Goal: Task Accomplishment & Management: Use online tool/utility

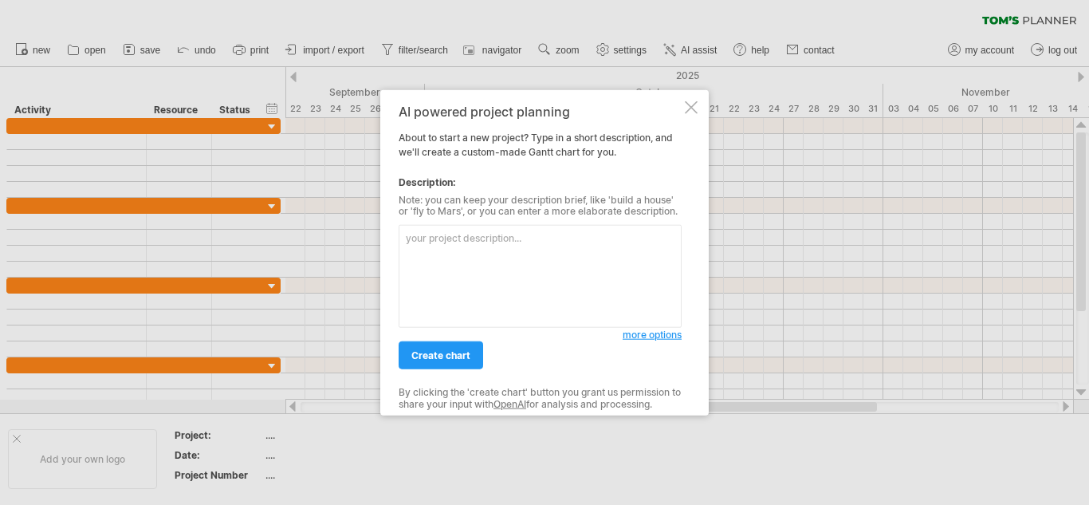
click at [508, 250] on textarea at bounding box center [540, 276] width 283 height 103
type textarea "[URL][DOMAIN_NAME]"
paste textarea "AI Resume Screening and Job Recommendation System - [PERSON_NAME] Chart Plan Th…"
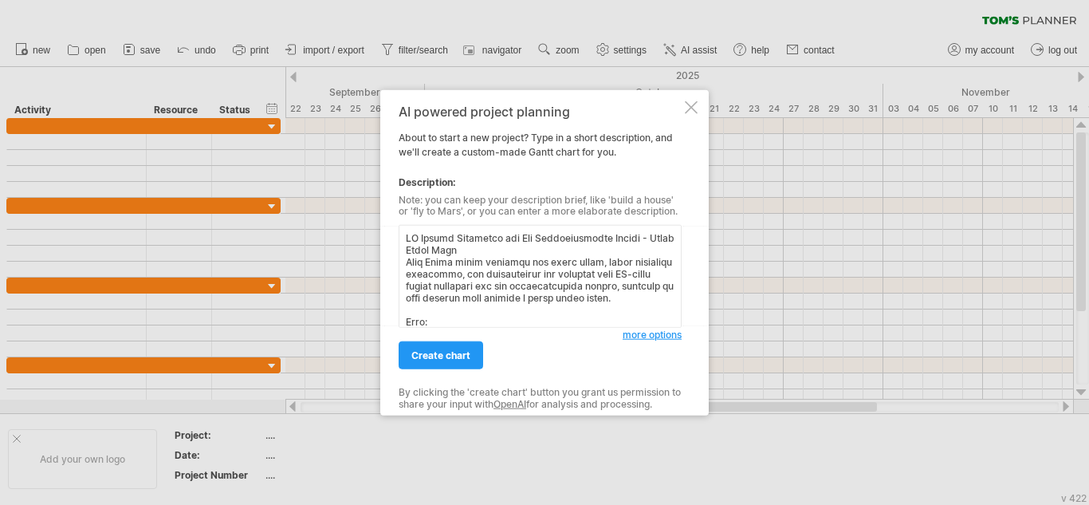
scroll to position [7846, 0]
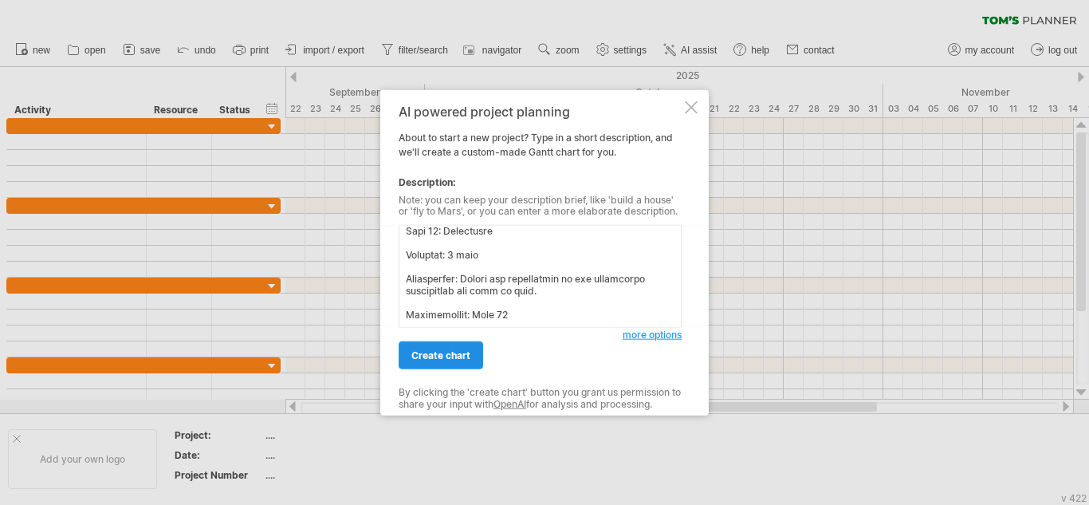
type textarea "AI Resume Screening and Job Recommendation System - [PERSON_NAME] Chart Plan Th…"
click at [419, 349] on span "create chart" at bounding box center [440, 355] width 59 height 12
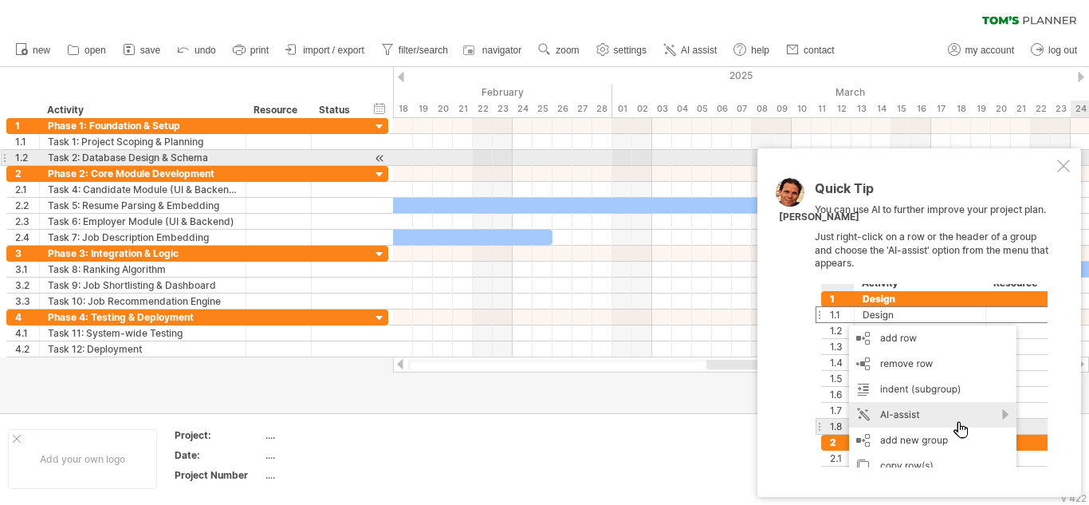
click at [1068, 163] on div at bounding box center [1063, 165] width 13 height 13
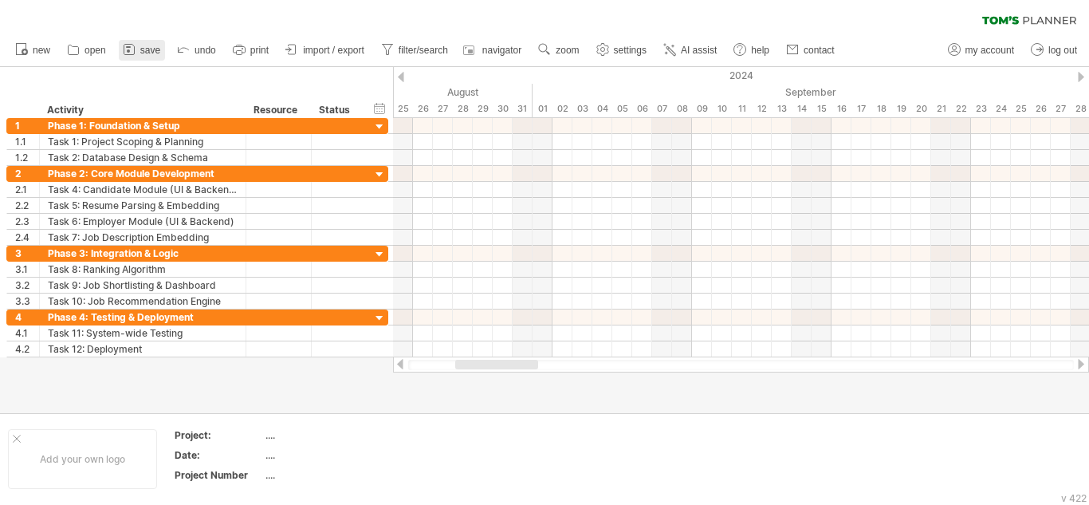
click at [152, 51] on span "save" at bounding box center [150, 50] width 20 height 11
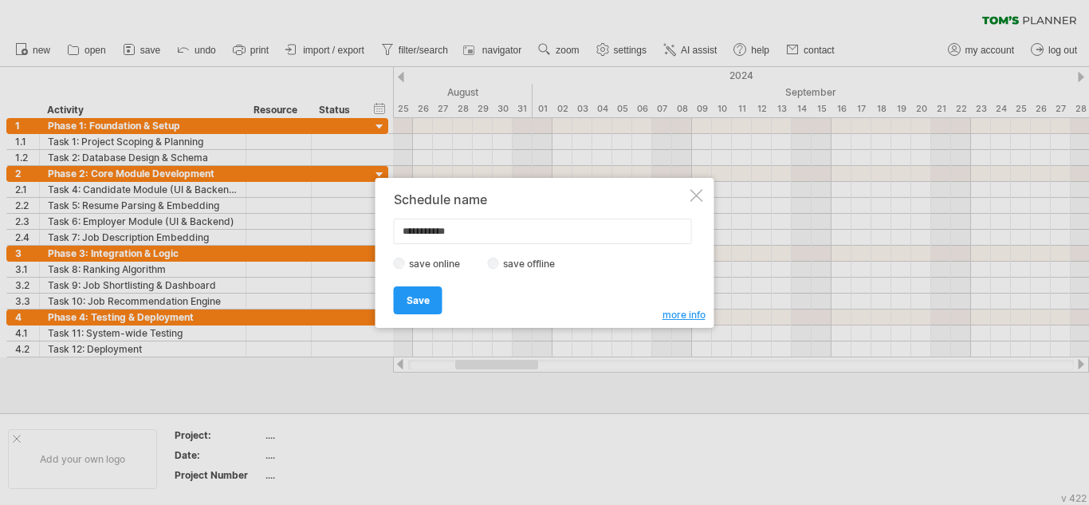
click at [537, 260] on label "save offline" at bounding box center [533, 264] width 69 height 12
click at [412, 301] on span "Save" at bounding box center [418, 300] width 23 height 12
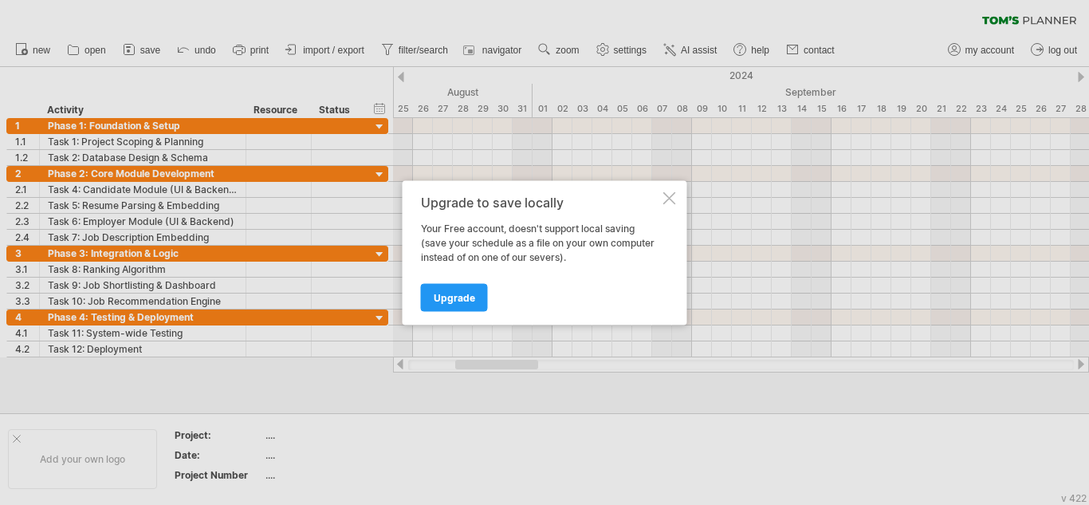
click at [674, 202] on div at bounding box center [669, 197] width 13 height 13
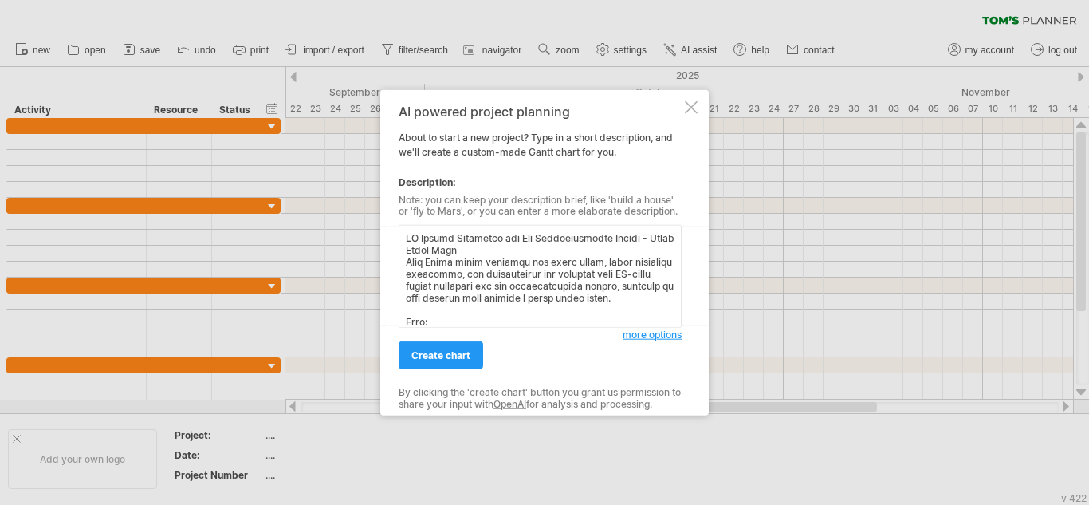
scroll to position [7846, 0]
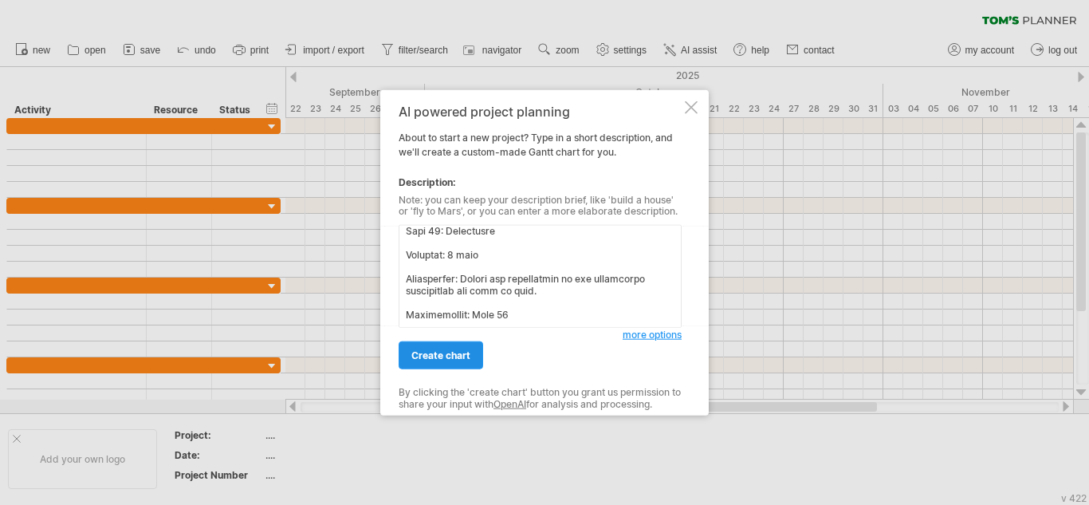
type textarea "AI Resume Screening and Job Recommendation System - [PERSON_NAME] Chart Plan Th…"
click at [451, 347] on link "create chart" at bounding box center [441, 355] width 85 height 28
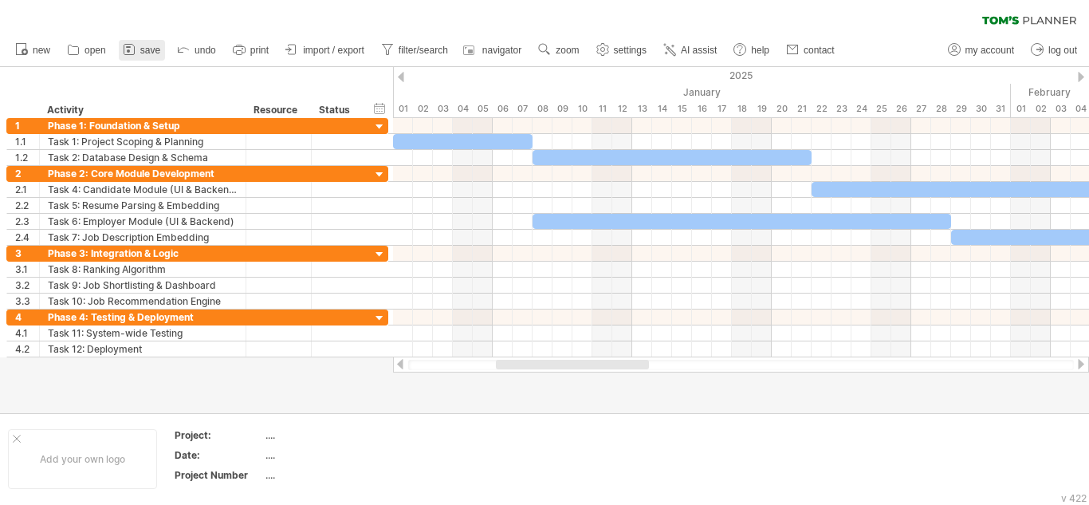
click at [162, 50] on link "save" at bounding box center [142, 50] width 46 height 21
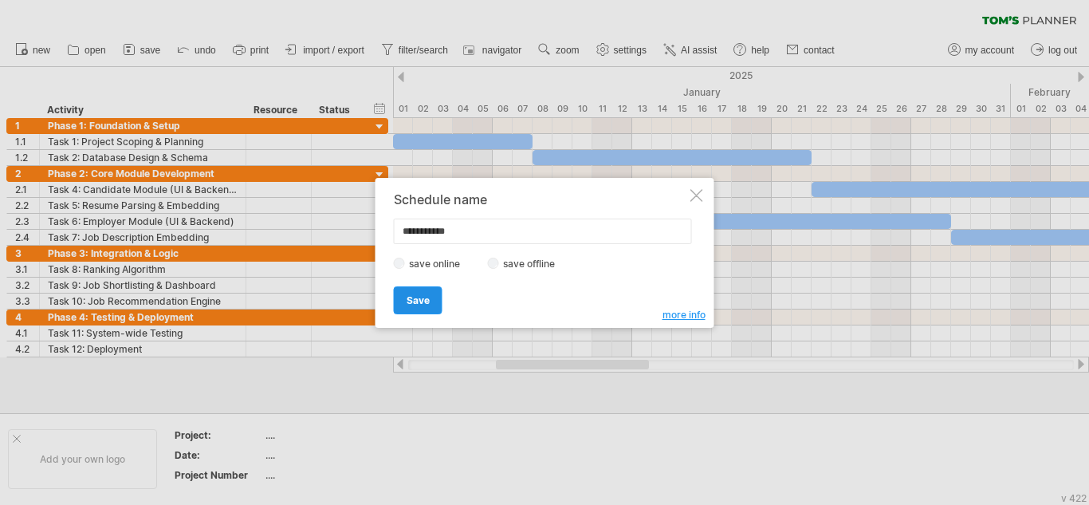
click at [425, 306] on link "Save" at bounding box center [418, 300] width 49 height 28
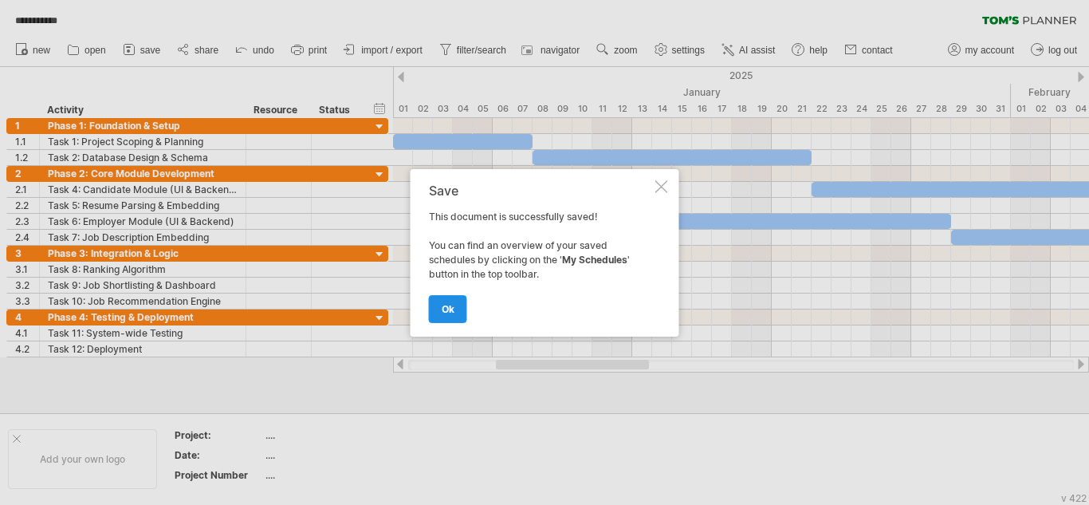
click at [448, 314] on span "ok" at bounding box center [448, 309] width 13 height 12
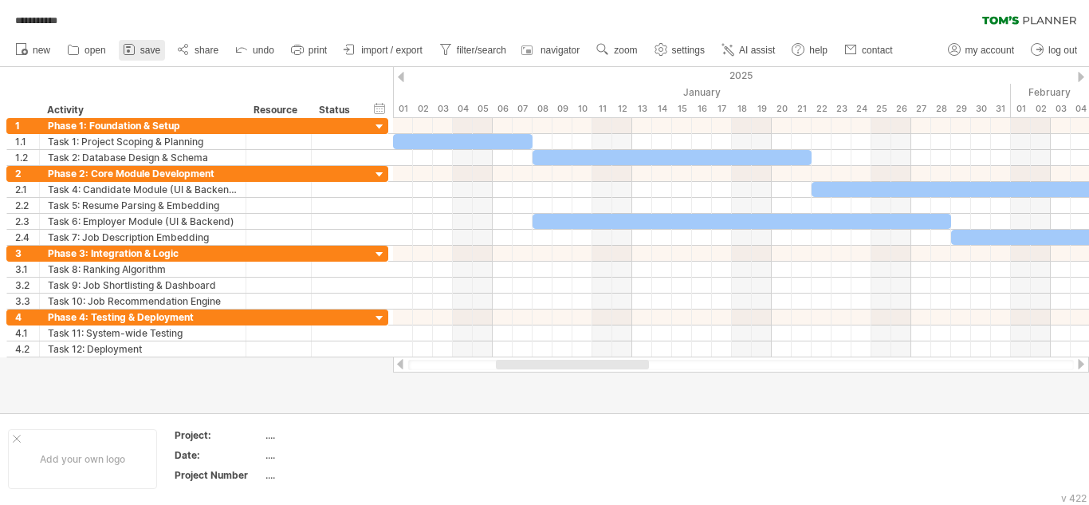
click at [155, 51] on span "save" at bounding box center [150, 50] width 20 height 11
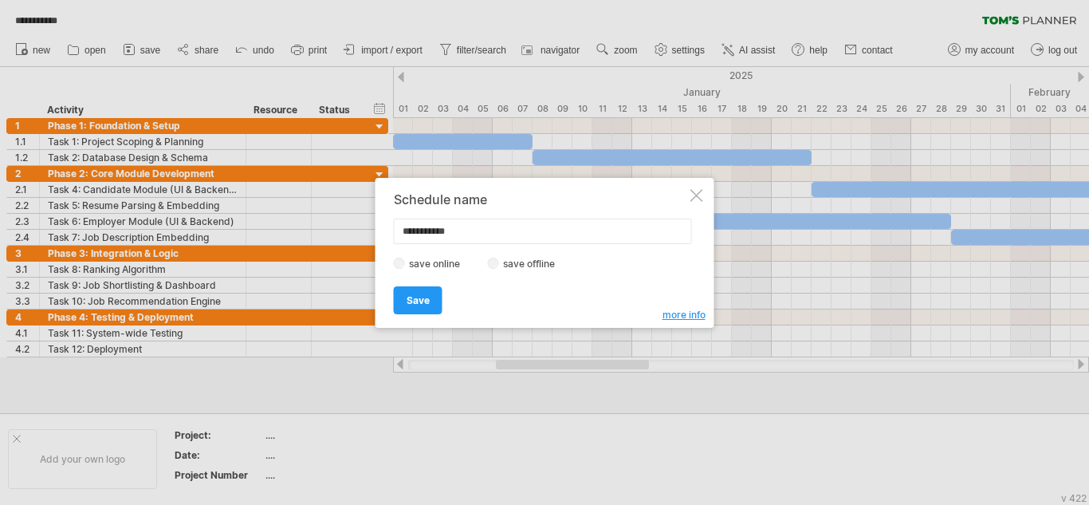
click at [676, 314] on span "more info" at bounding box center [684, 315] width 43 height 12
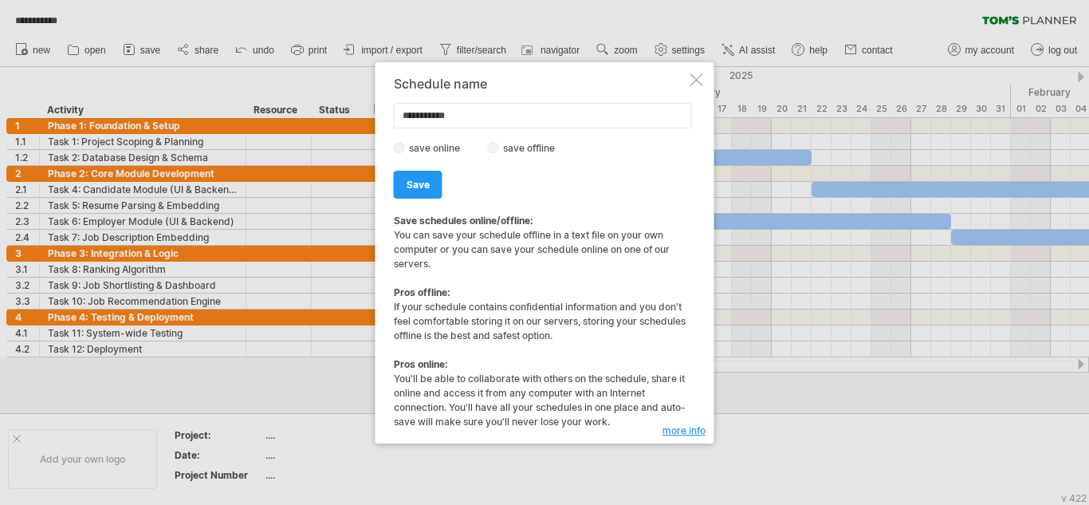
click at [243, 51] on div at bounding box center [544, 252] width 1089 height 505
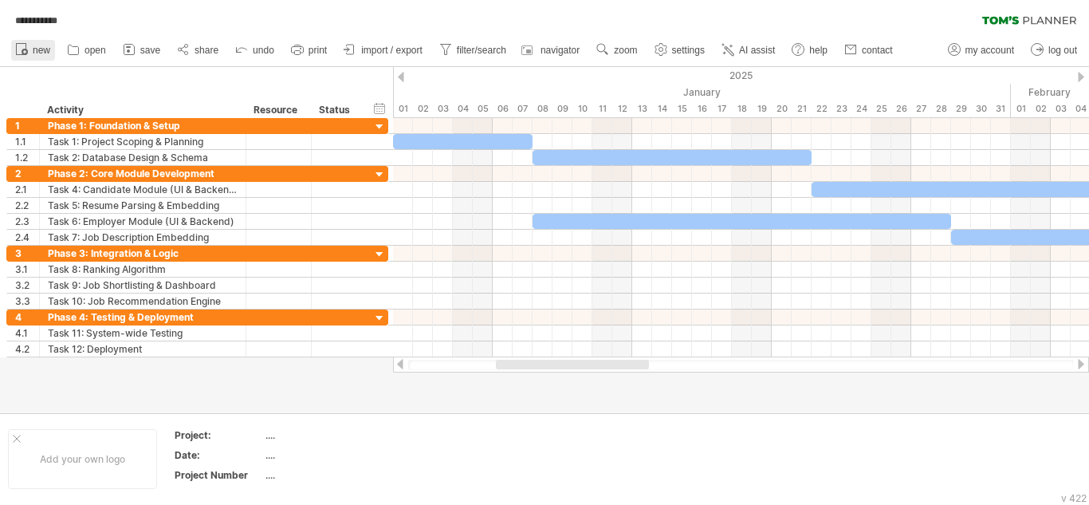
click at [27, 48] on icon at bounding box center [22, 49] width 16 height 16
